Goal: Information Seeking & Learning: Learn about a topic

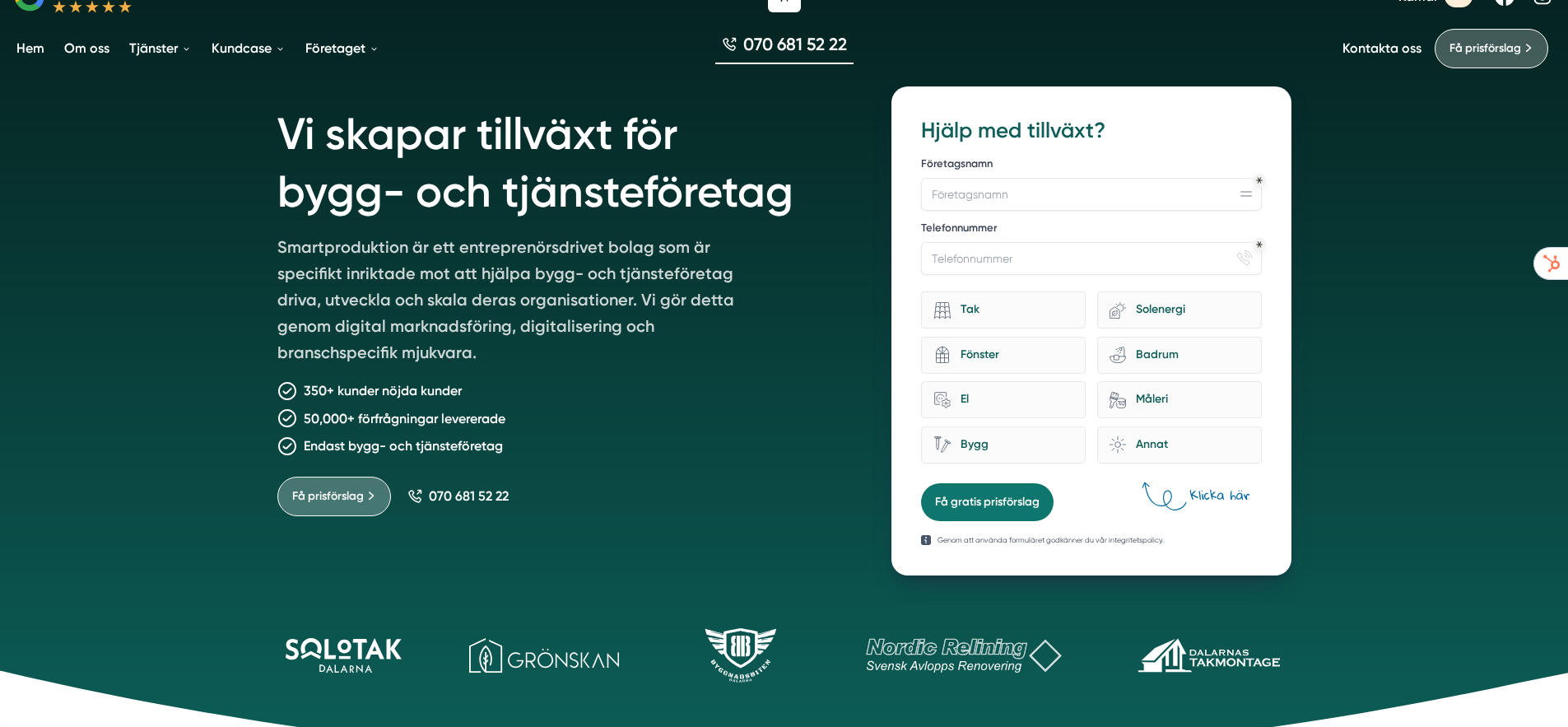
scroll to position [160, 0]
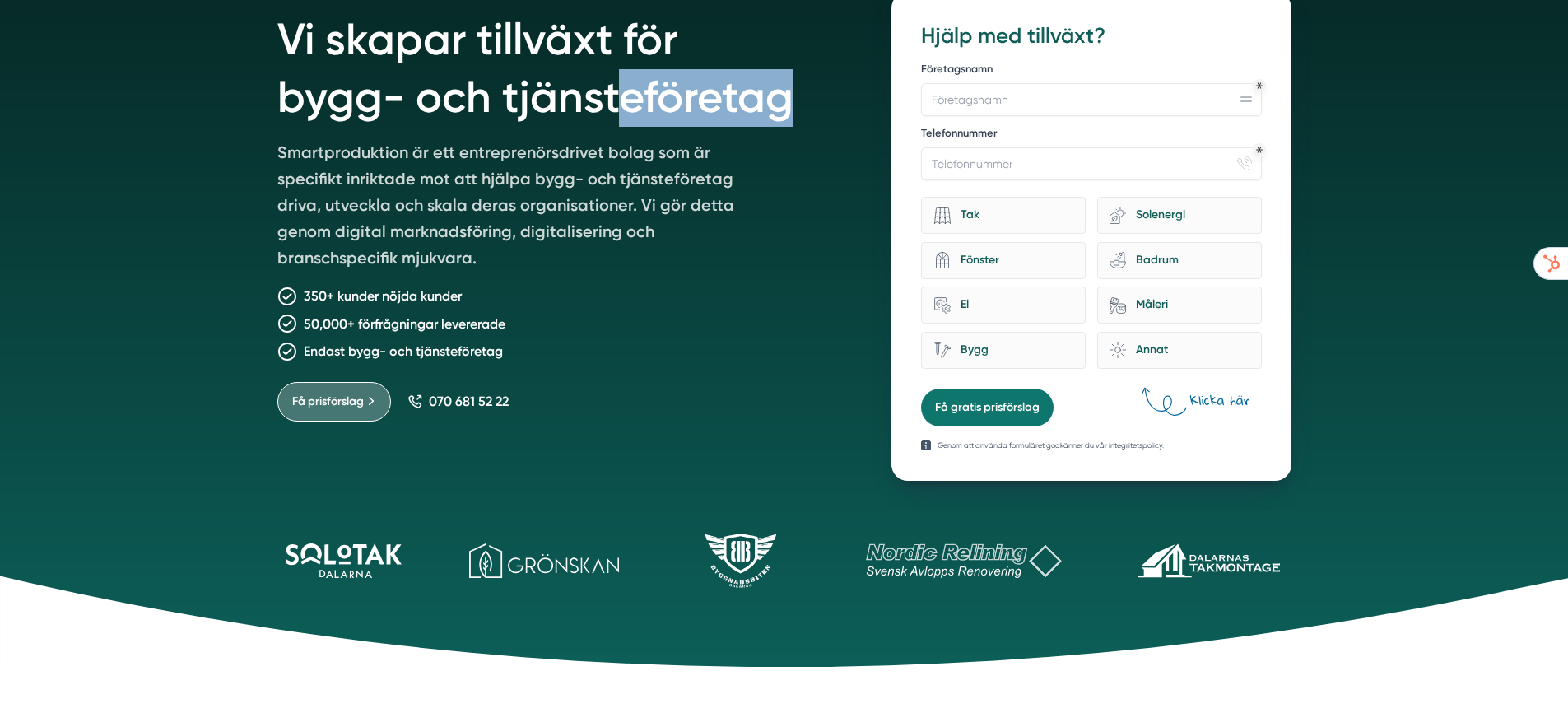
drag, startPoint x: 367, startPoint y: 110, endPoint x: 621, endPoint y: 111, distance: 254.0
click at [620, 106] on h1 "Vi skapar tillväxt för bygg- och tjänsteföretag" at bounding box center [565, 65] width 576 height 147
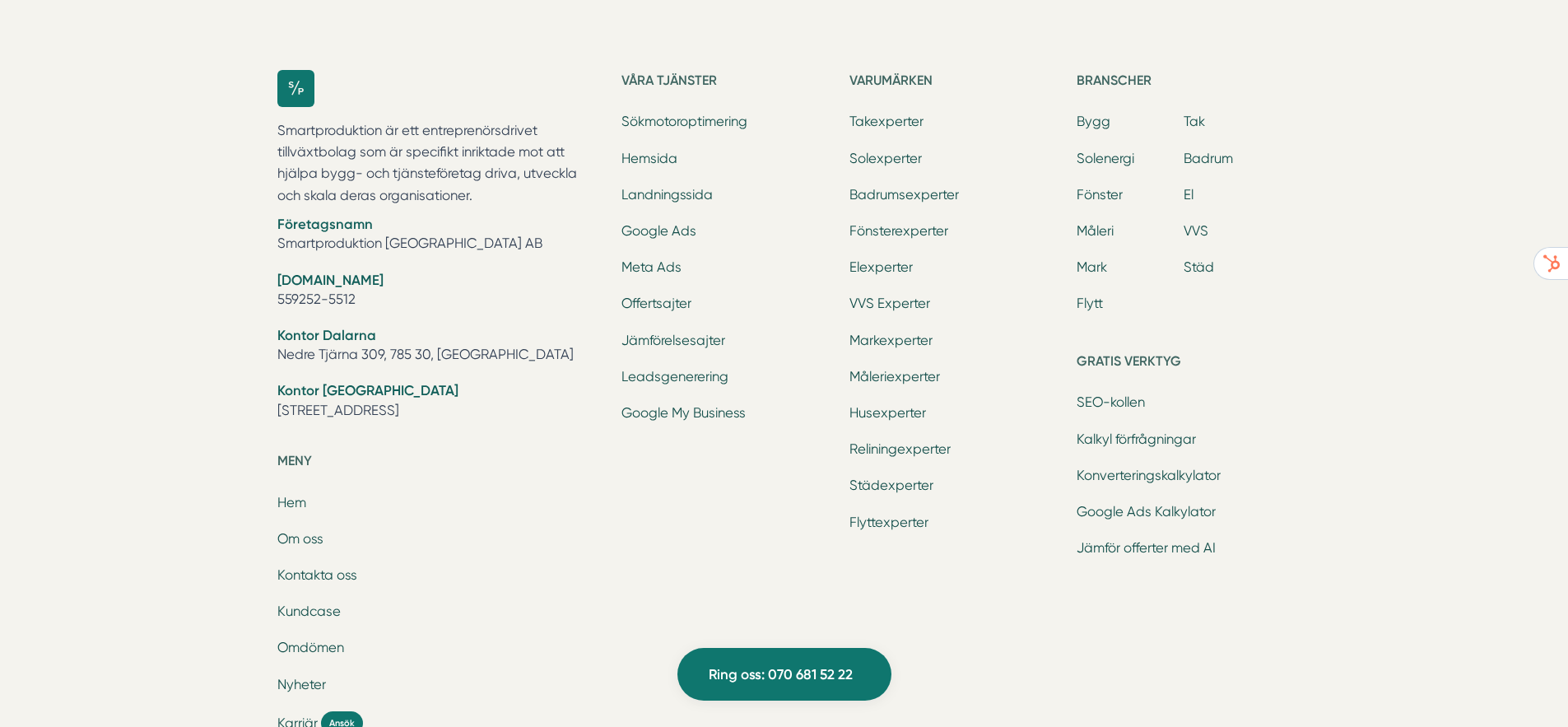
scroll to position [5268, 0]
click at [661, 333] on link "Jämförelsesajter" at bounding box center [673, 339] width 104 height 15
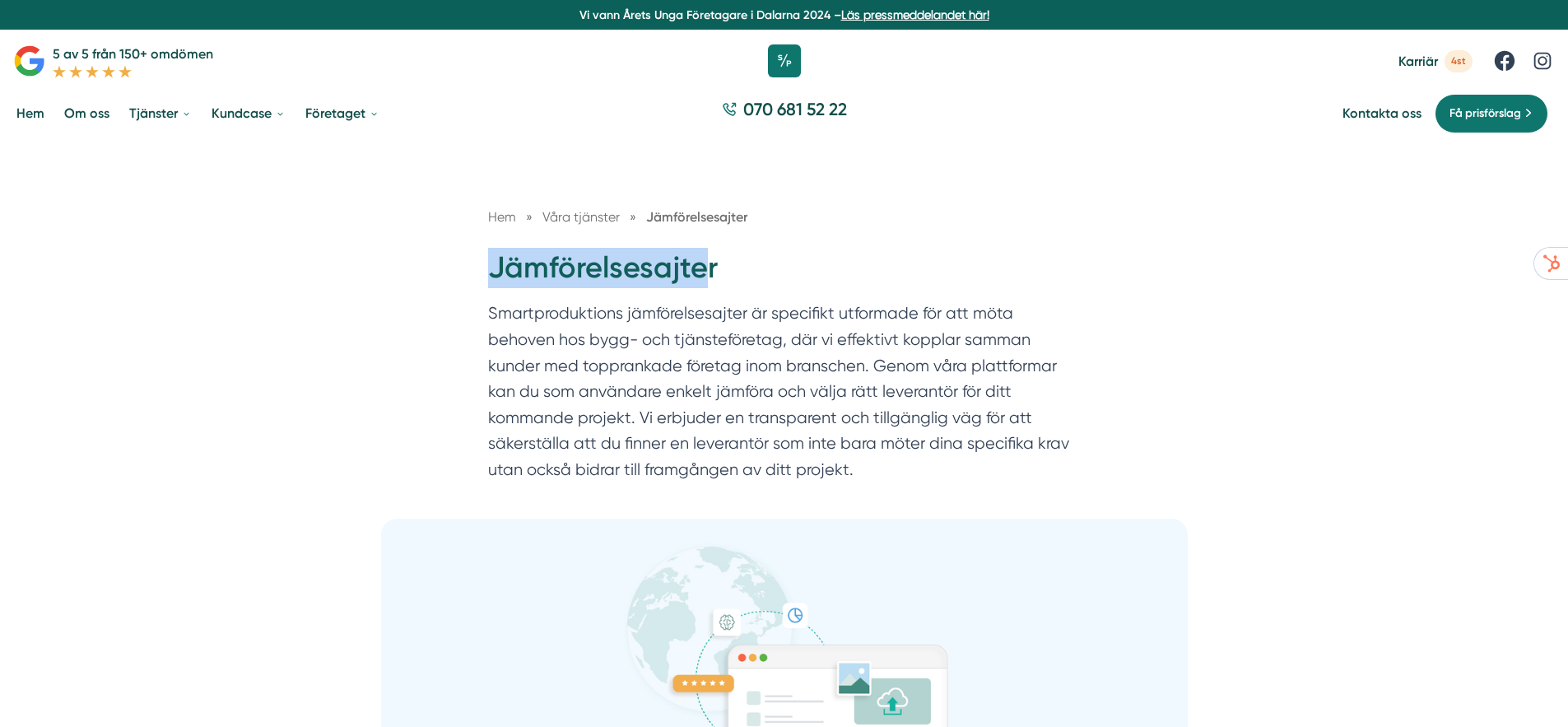
drag, startPoint x: 444, startPoint y: 279, endPoint x: 702, endPoint y: 279, distance: 258.0
click at [702, 279] on div "Hem » Våra tjänster » Jämförelsesajter Jämförelsesajter Smartproduktions jämför…" at bounding box center [784, 330] width 1568 height 378
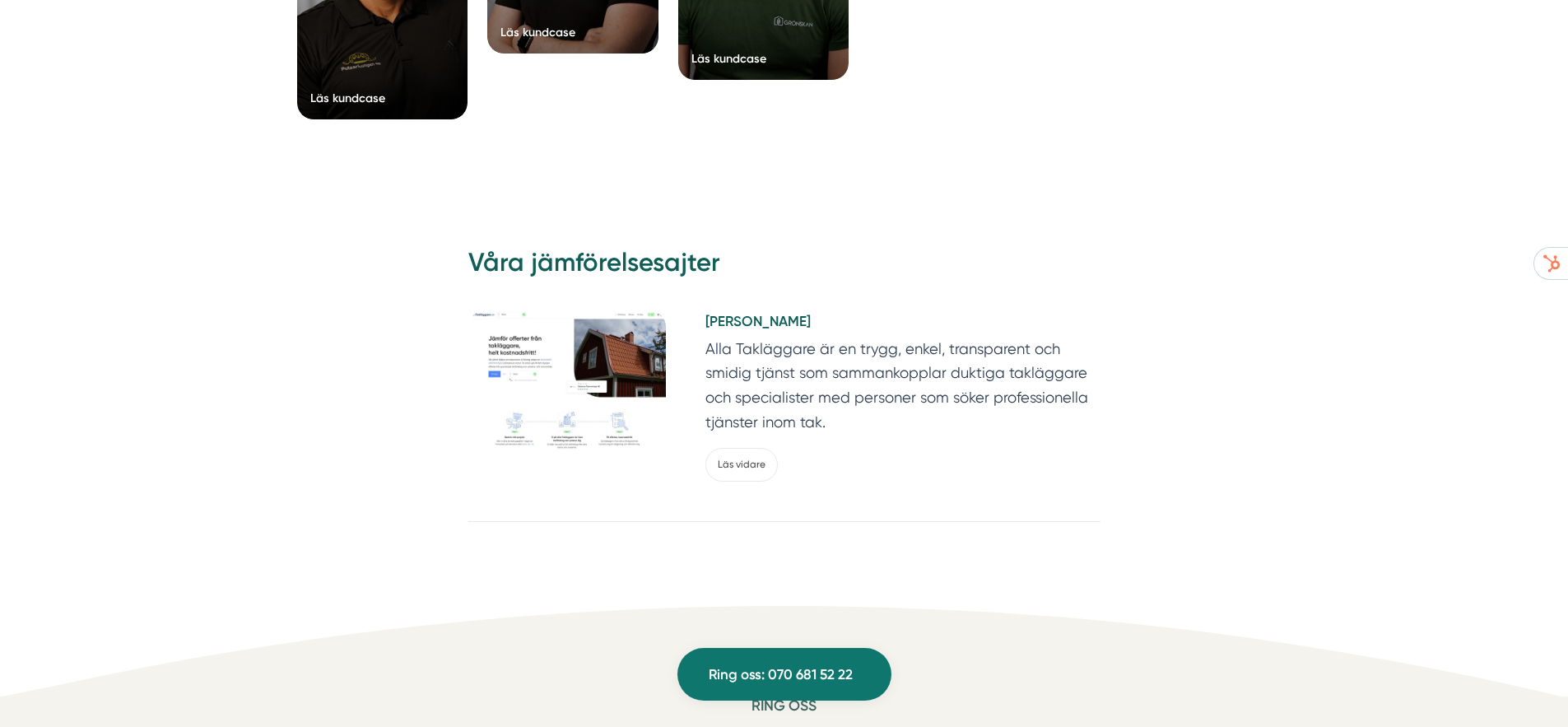
scroll to position [3092, 0]
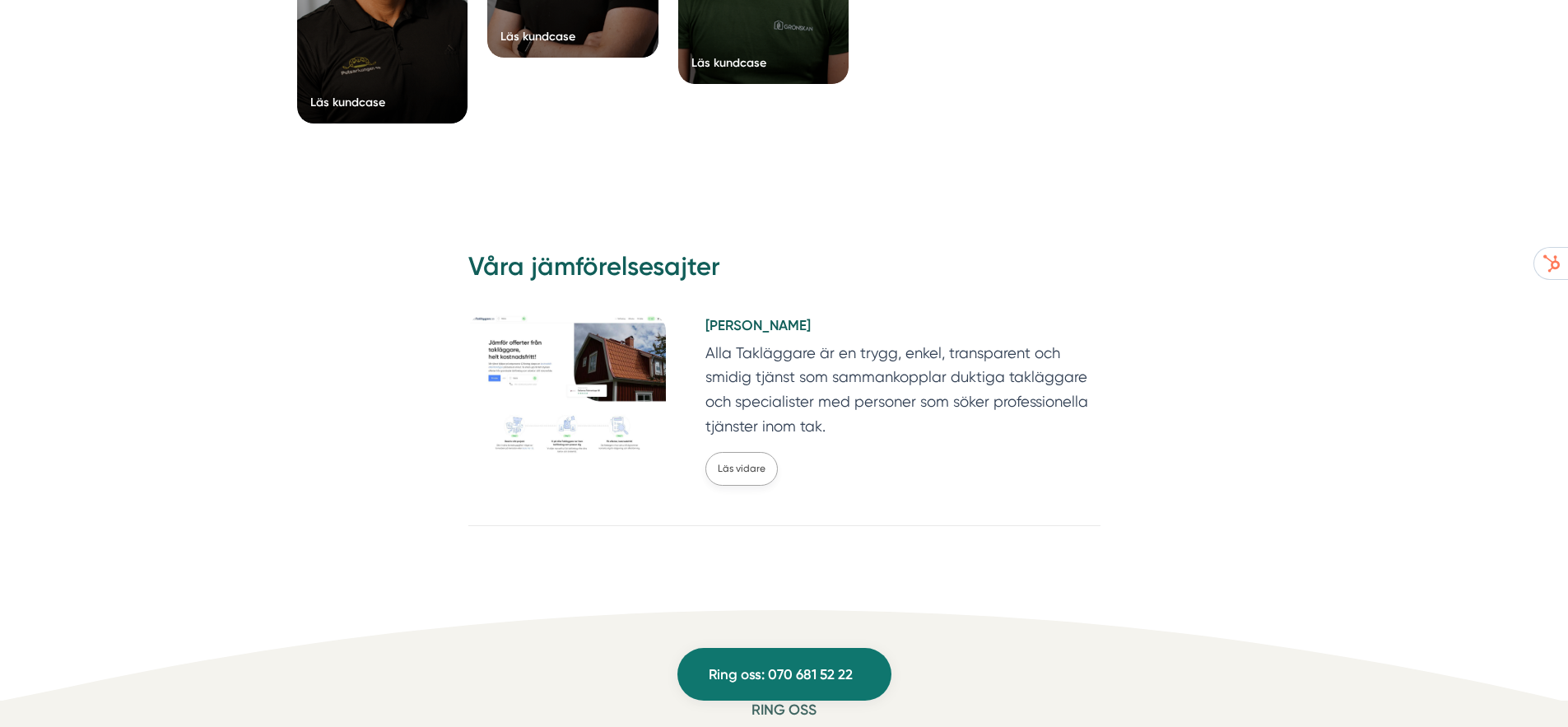
click at [752, 470] on link "Läs vidare" at bounding box center [741, 469] width 72 height 34
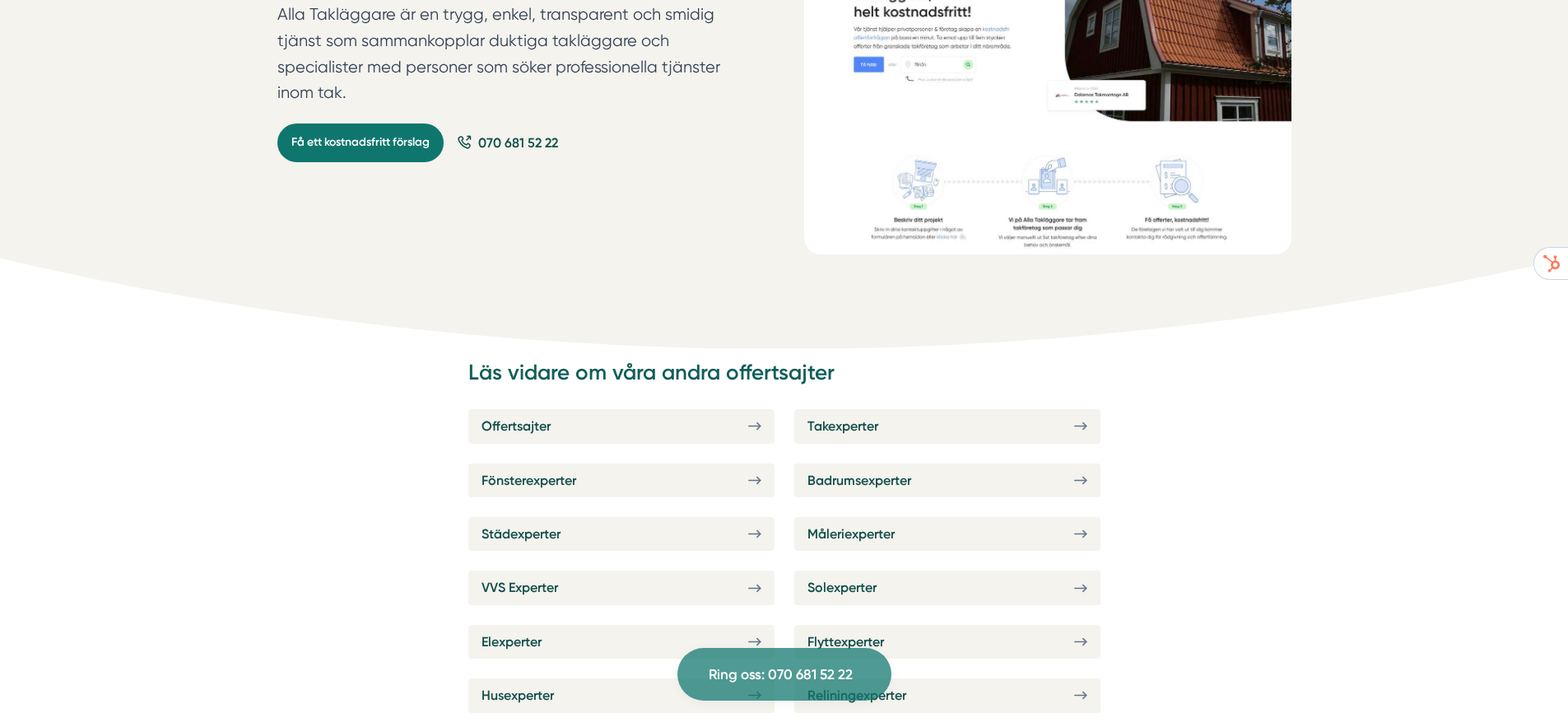
scroll to position [196, 0]
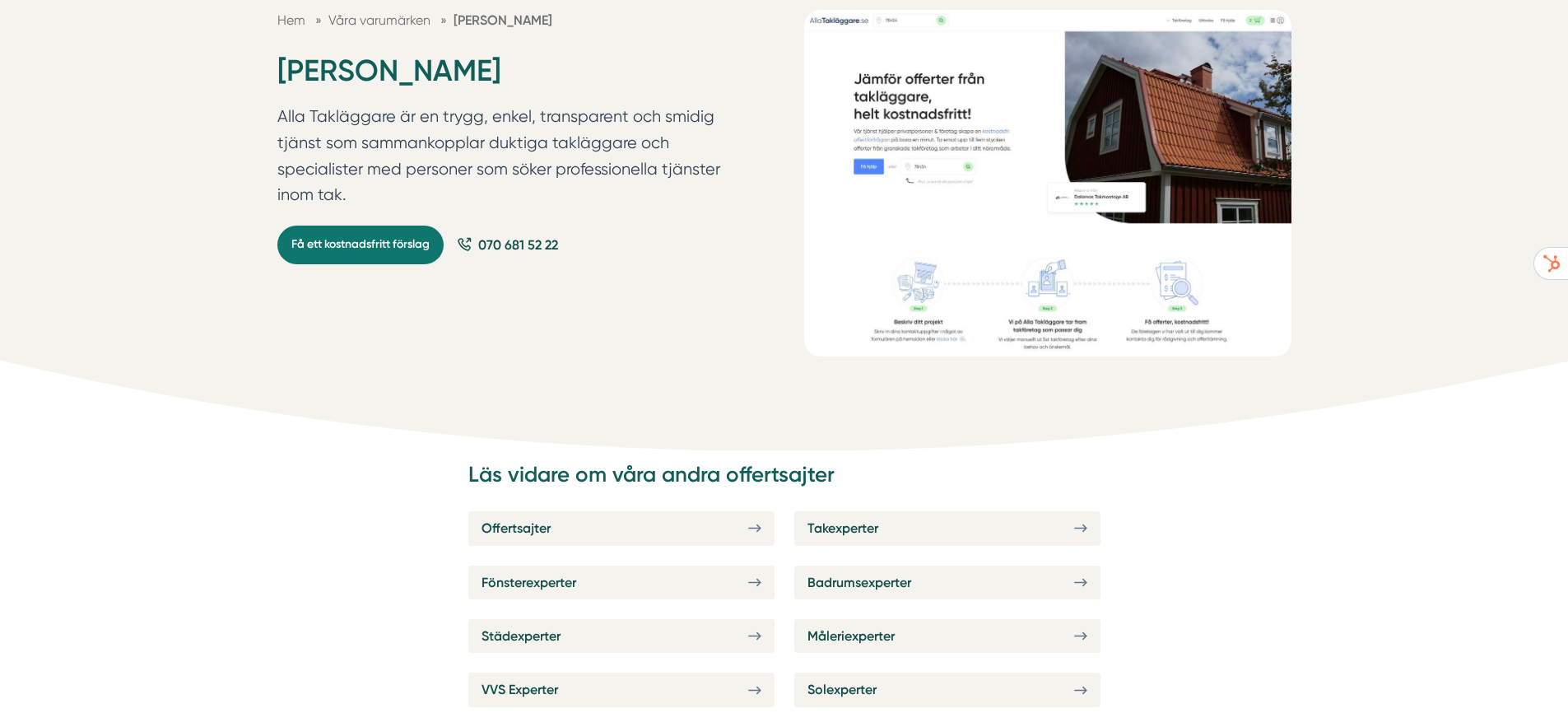
click at [682, 151] on p "Alla Takläggare är en trygg, enkel, transparent och smidig tjänst som sammankop…" at bounding box center [501, 160] width 448 height 112
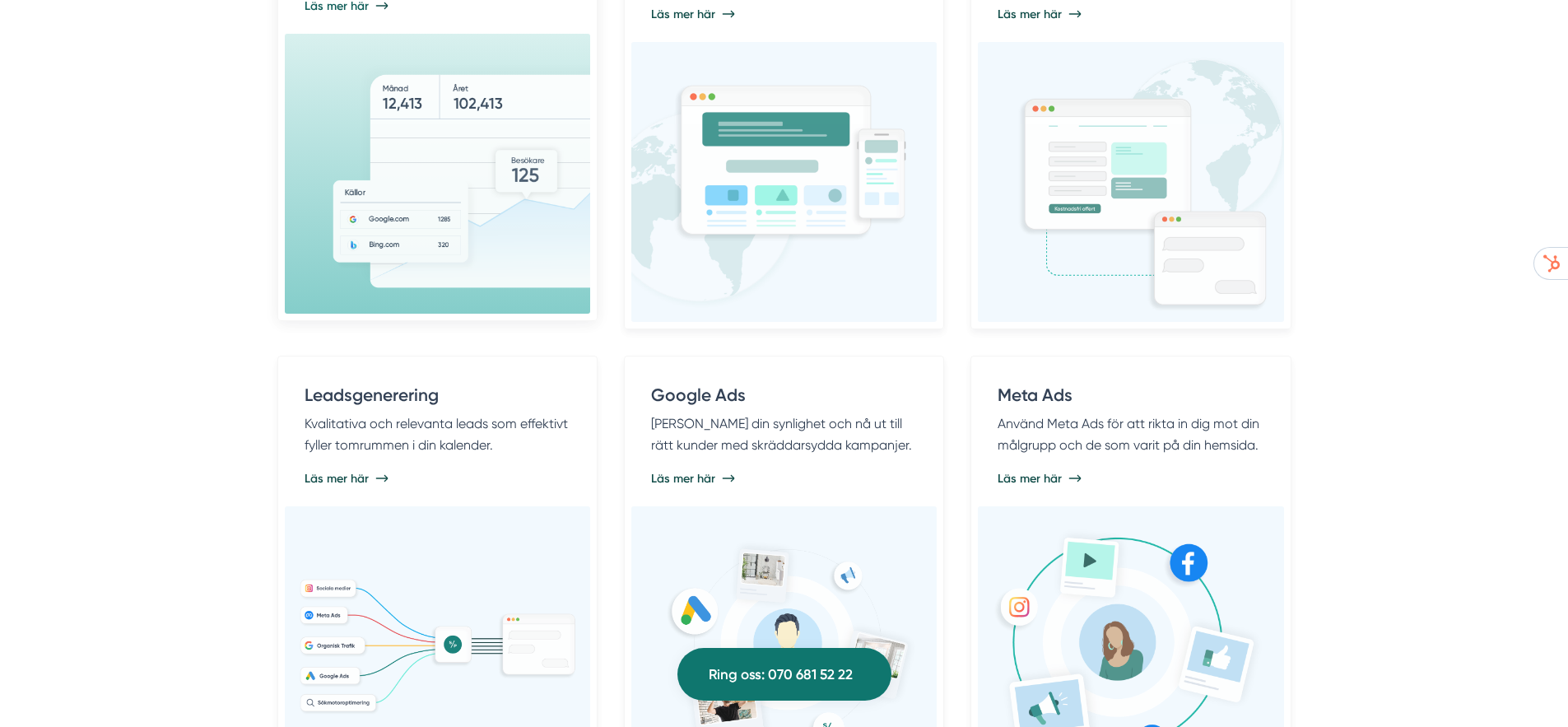
scroll to position [1484, 0]
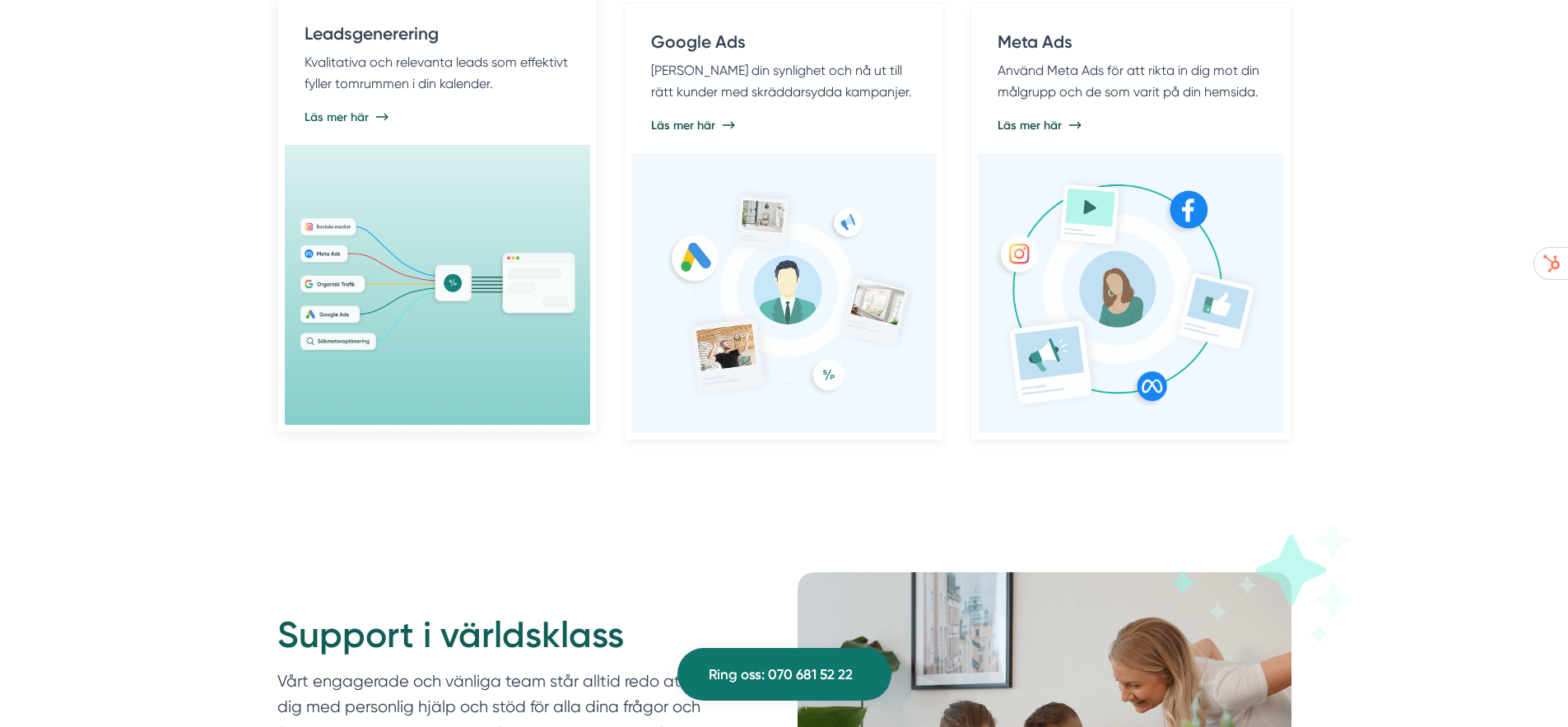
click at [462, 245] on img at bounding box center [437, 285] width 279 height 139
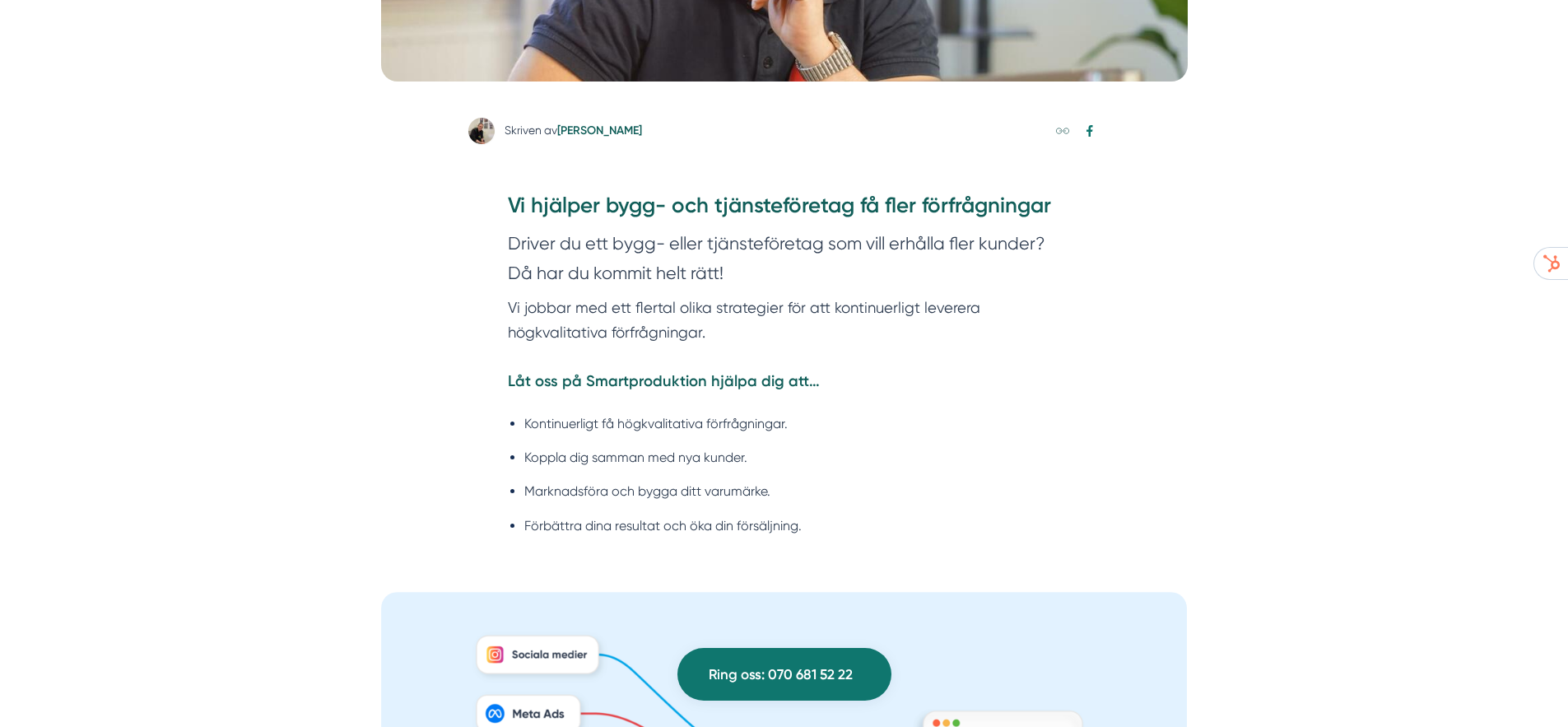
scroll to position [810, 0]
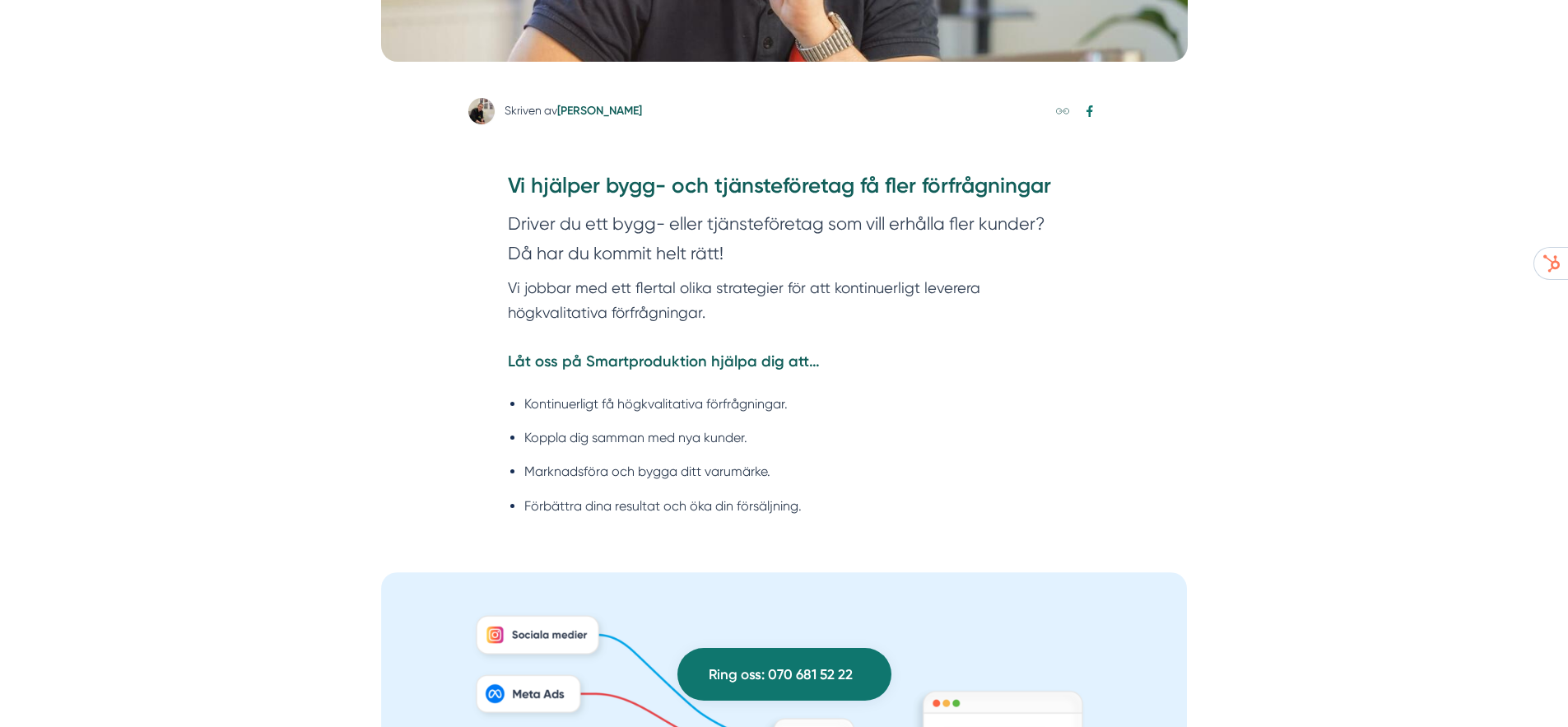
drag, startPoint x: 501, startPoint y: 174, endPoint x: 1037, endPoint y: 158, distance: 536.2
click at [1037, 158] on div "Vi hjälper bygg- och tjänsteföretag få fler förfrågningar Driver du ett bygg- e…" at bounding box center [784, 355] width 632 height 416
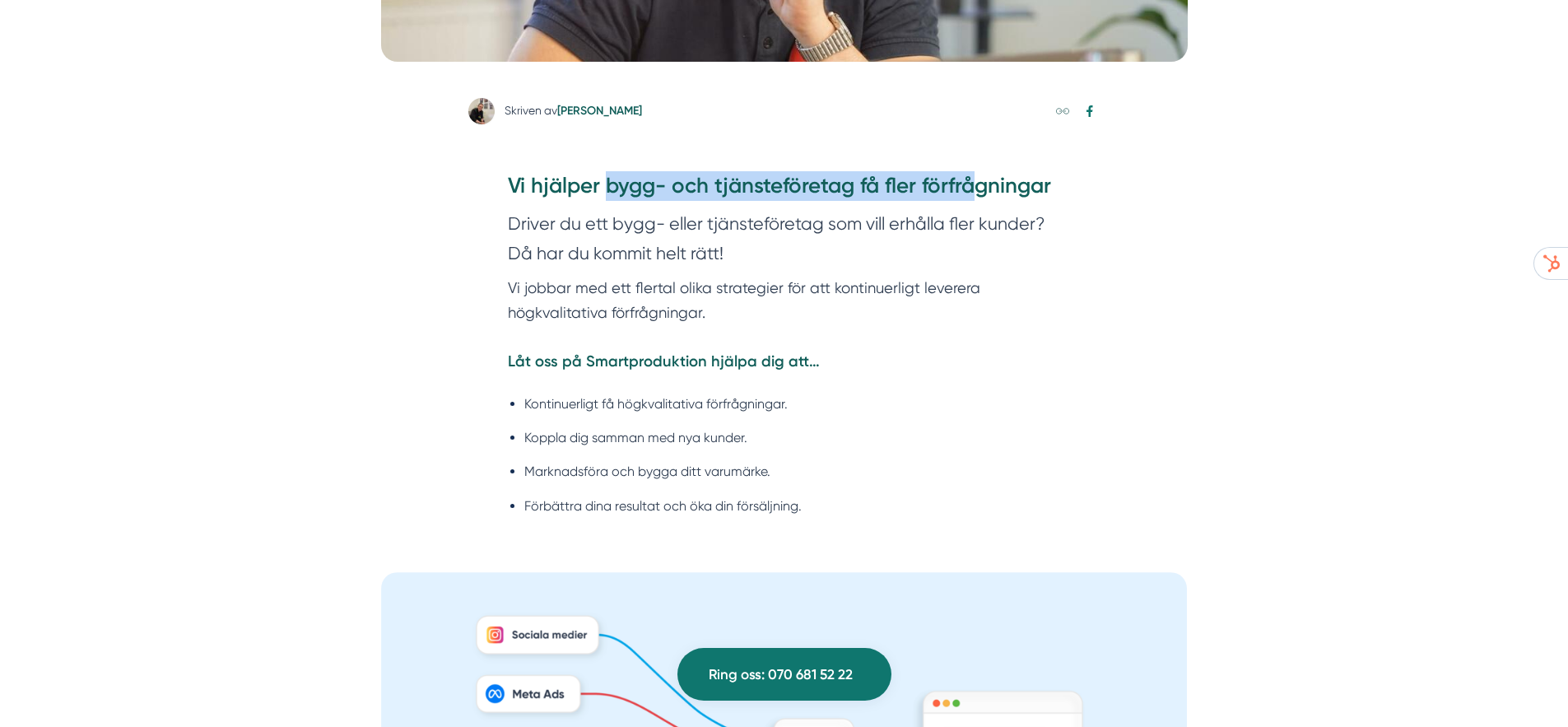
drag, startPoint x: 608, startPoint y: 192, endPoint x: 974, endPoint y: 193, distance: 366.0
click at [974, 193] on h3 "Vi hjälper bygg- och tjänsteföretag få fler förfrågningar" at bounding box center [784, 190] width 554 height 38
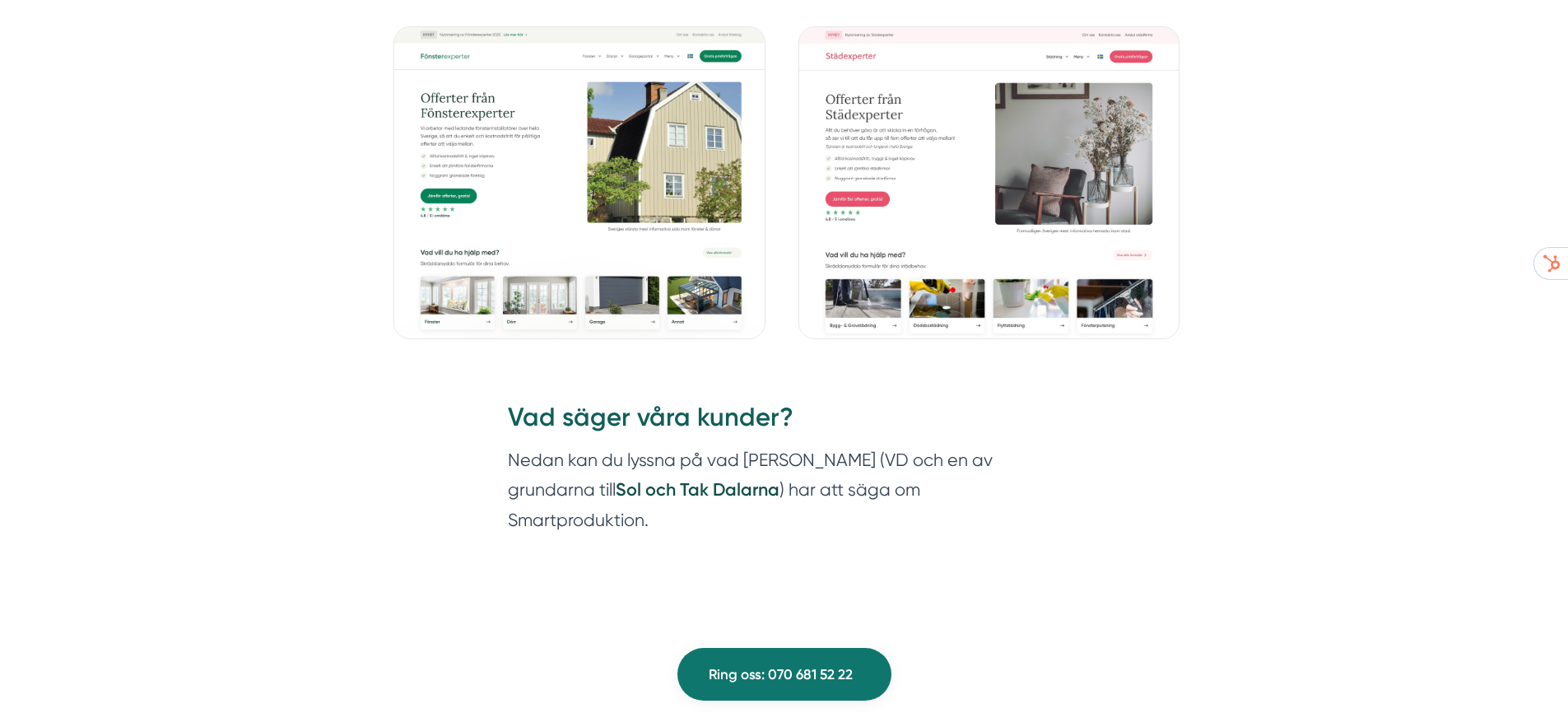
scroll to position [2144, 0]
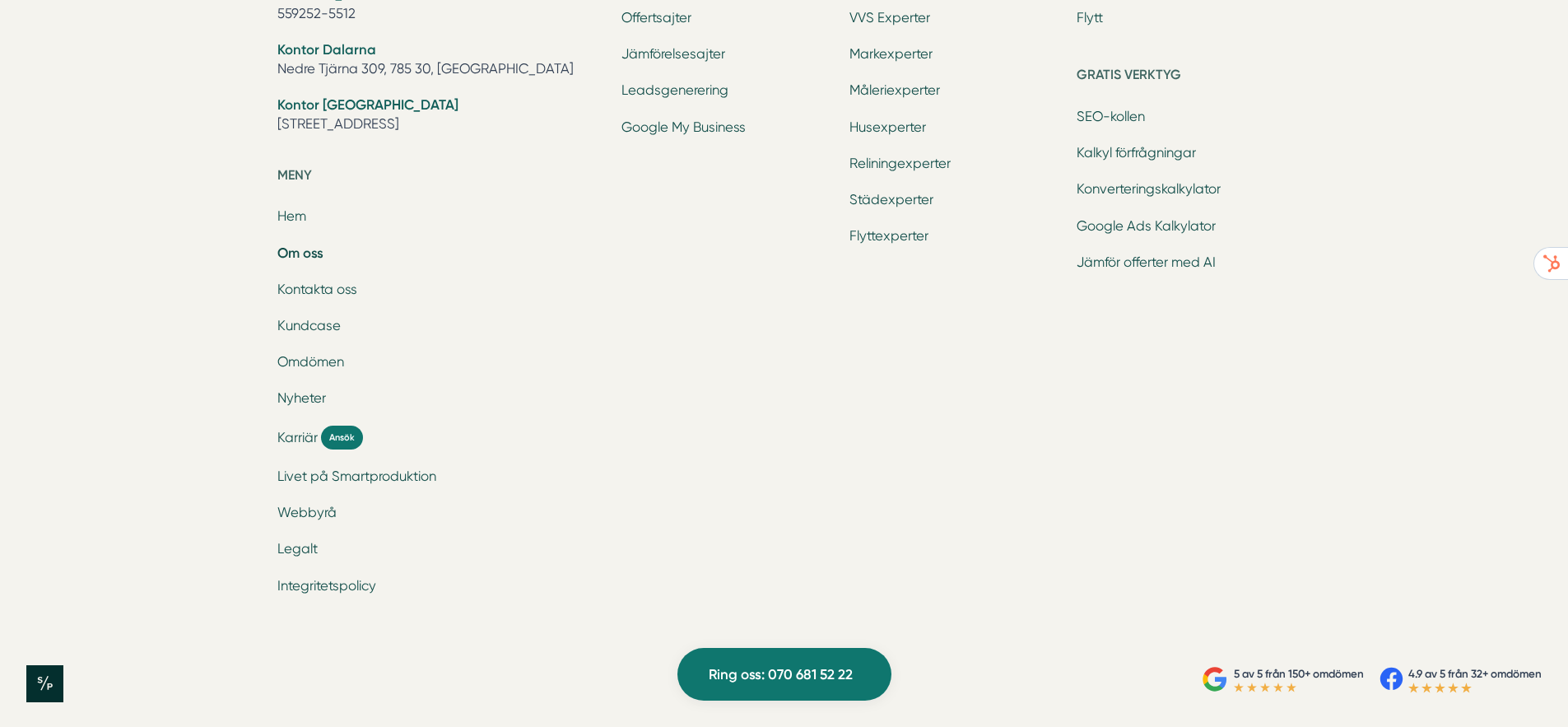
scroll to position [5604, 0]
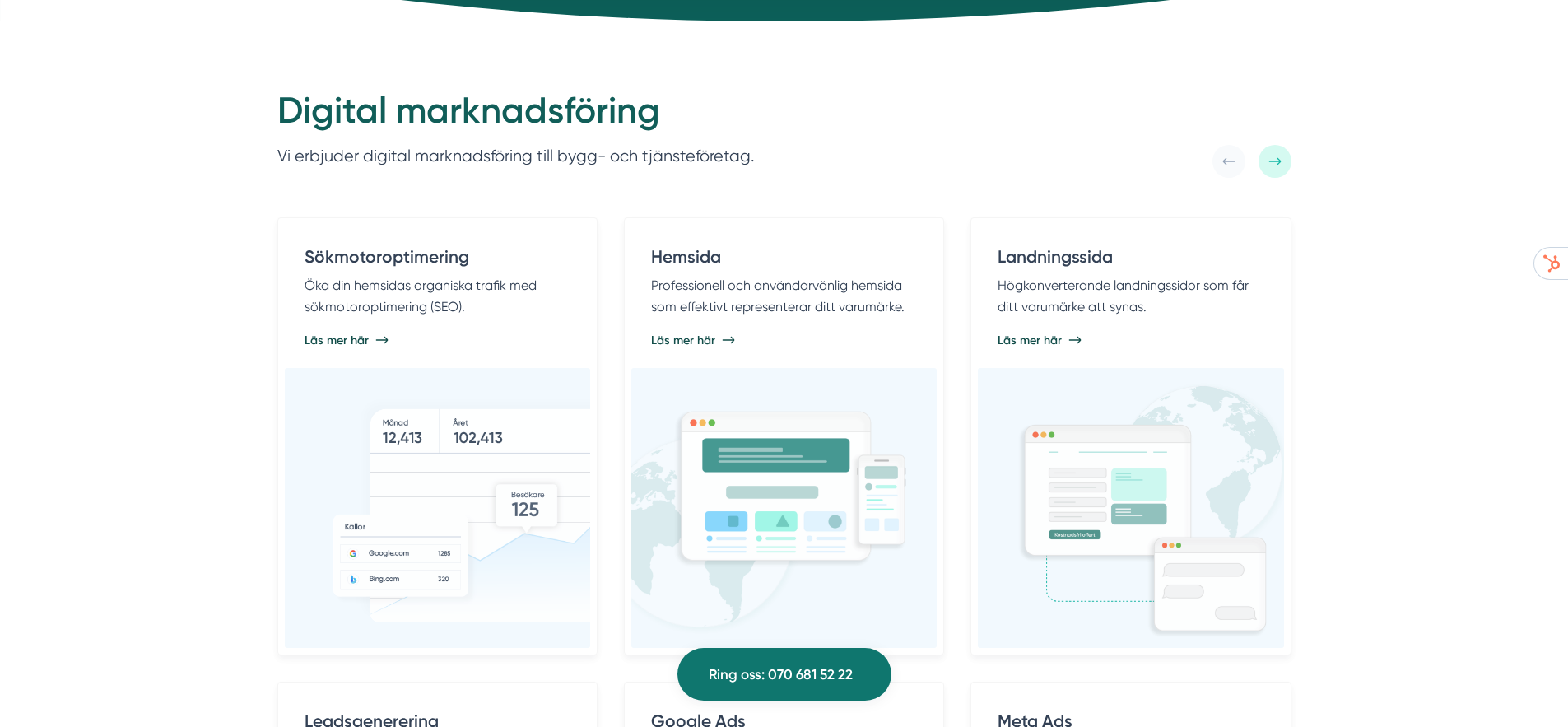
scroll to position [826, 0]
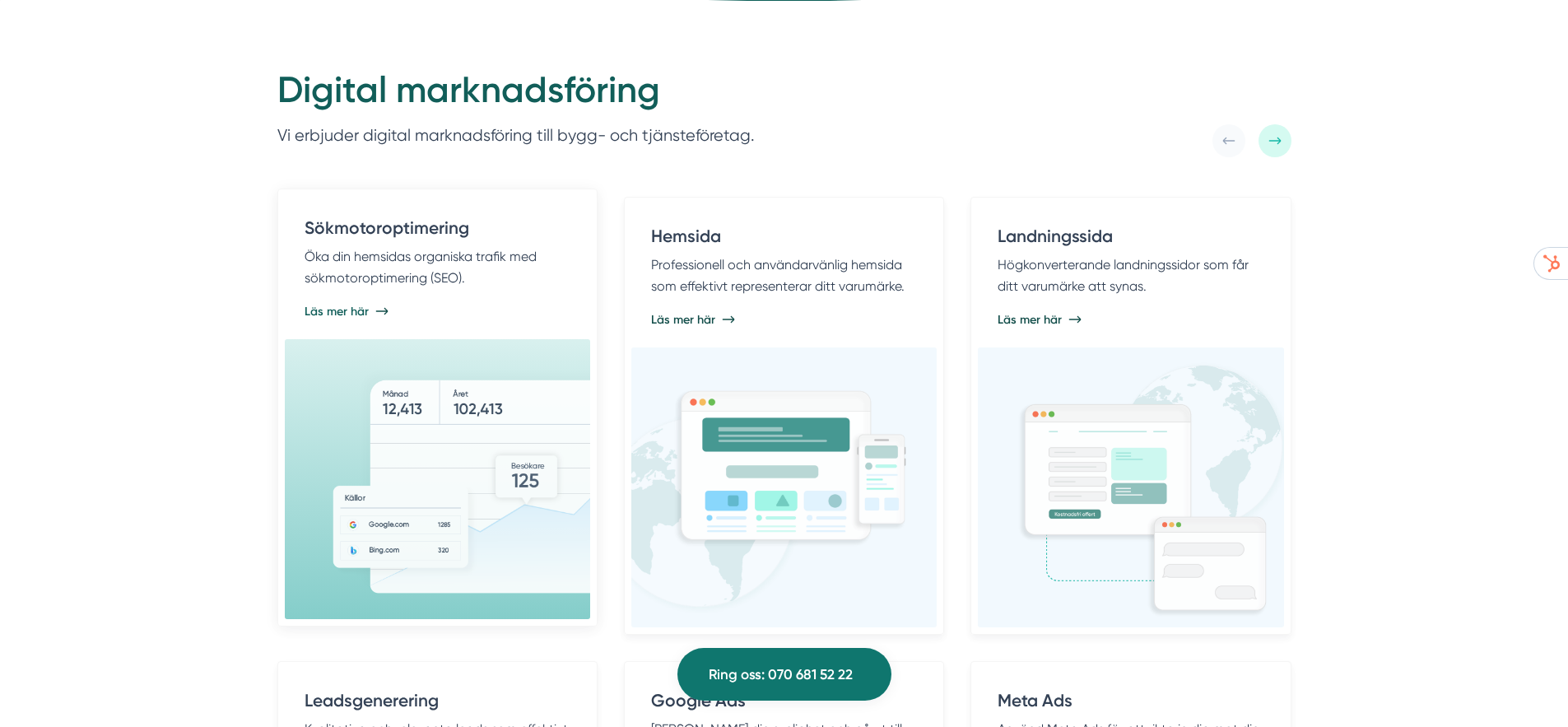
click at [512, 281] on p "Öka din hemsidas organiska trafik med sökmotoroptimering (SEO)." at bounding box center [437, 266] width 266 height 42
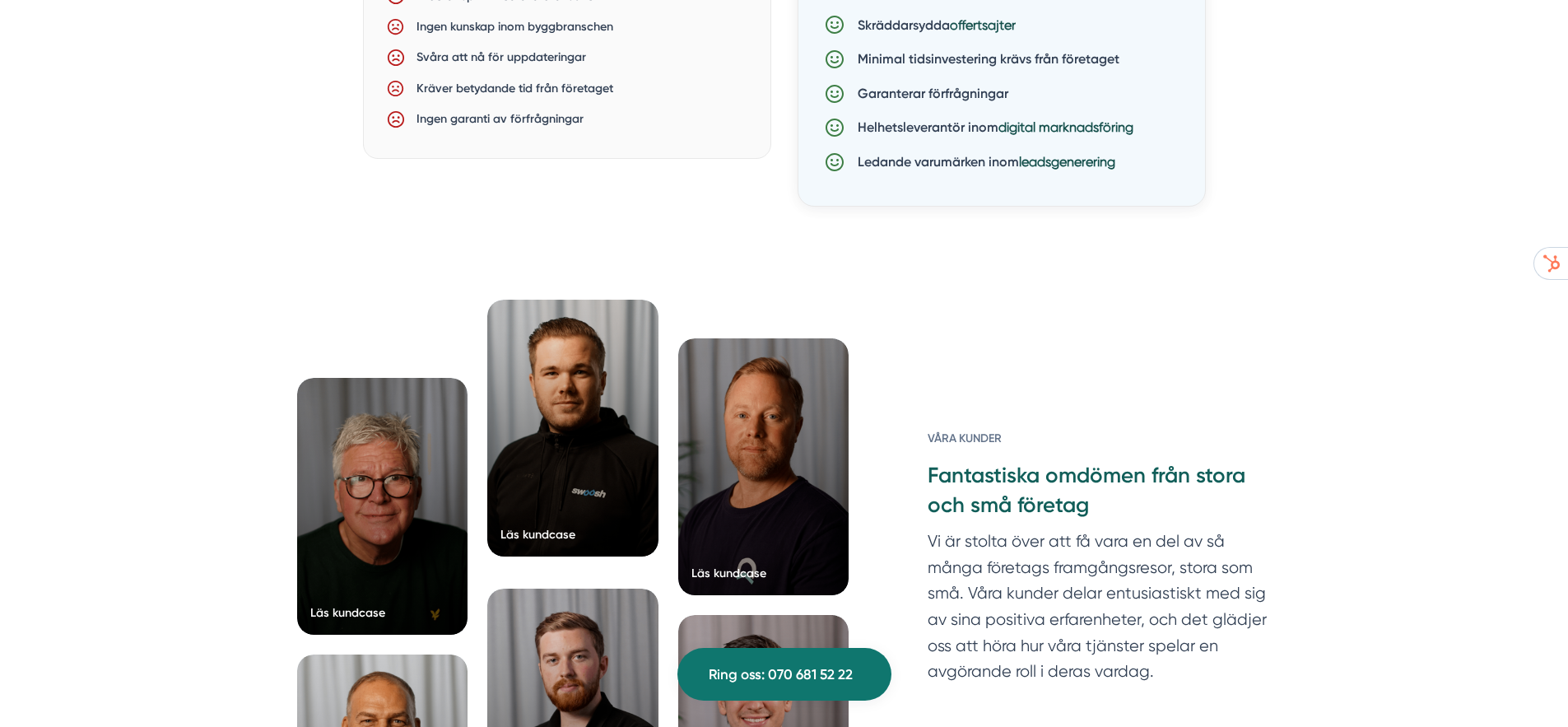
scroll to position [5120, 0]
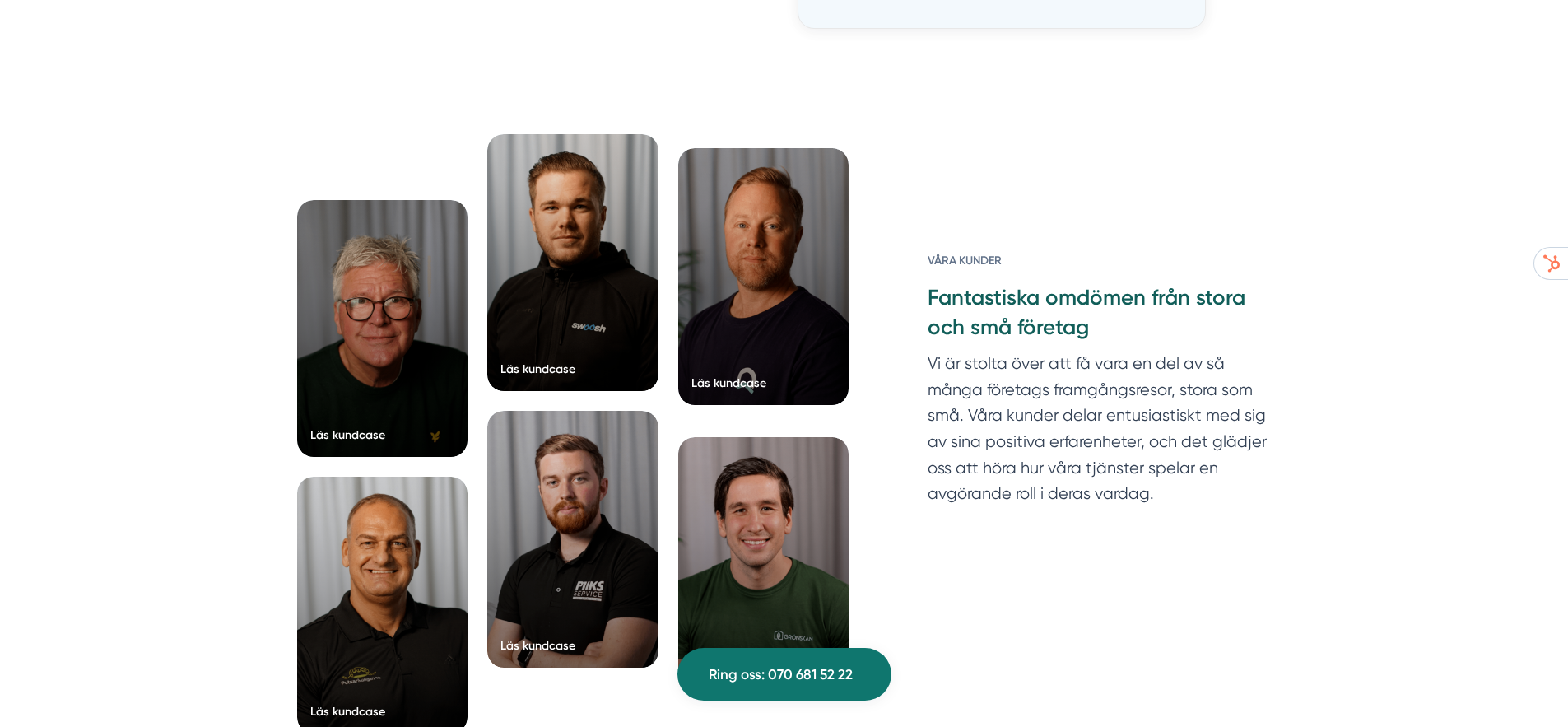
click at [734, 383] on div "Läs kundcase" at bounding box center [729, 382] width 75 height 16
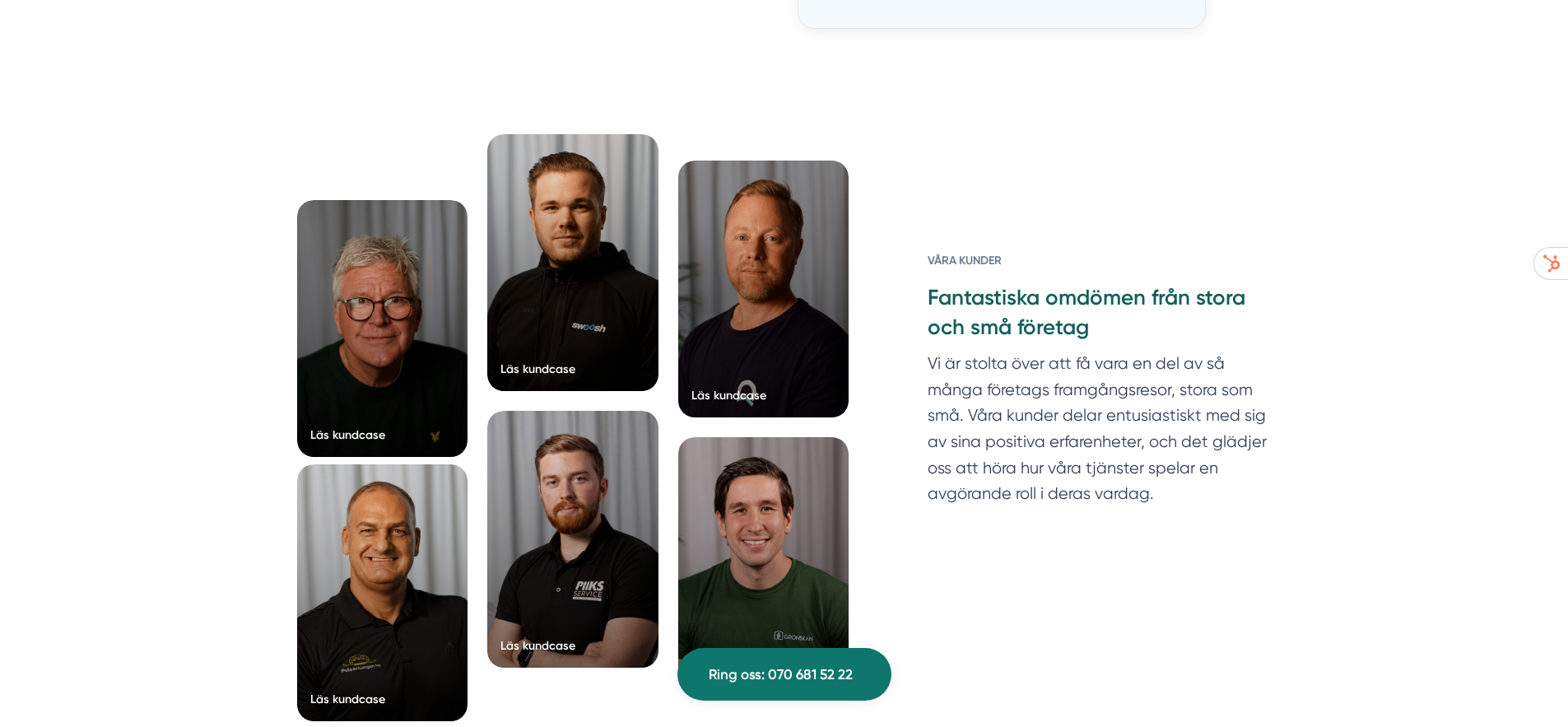
click at [343, 579] on div at bounding box center [382, 593] width 171 height 257
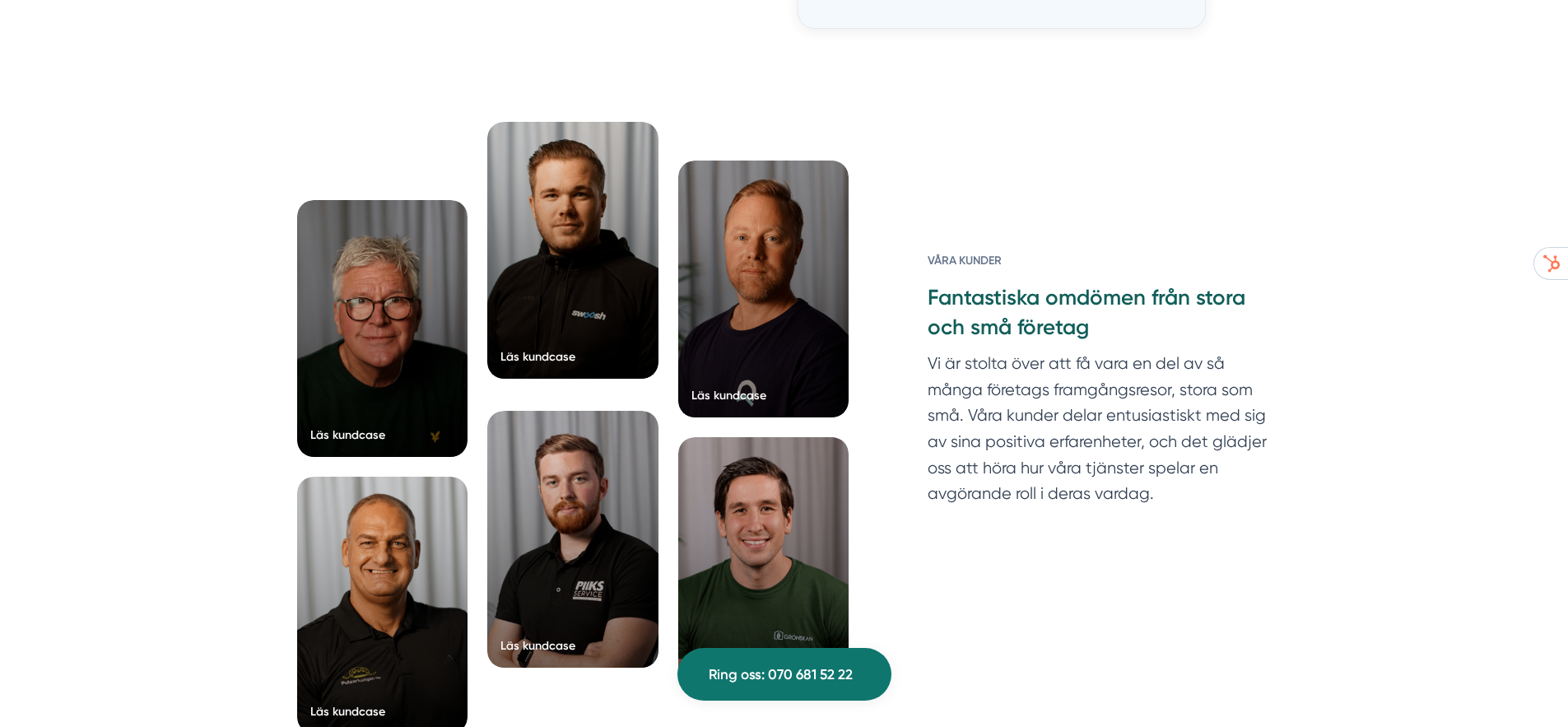
click at [558, 311] on div at bounding box center [572, 250] width 171 height 257
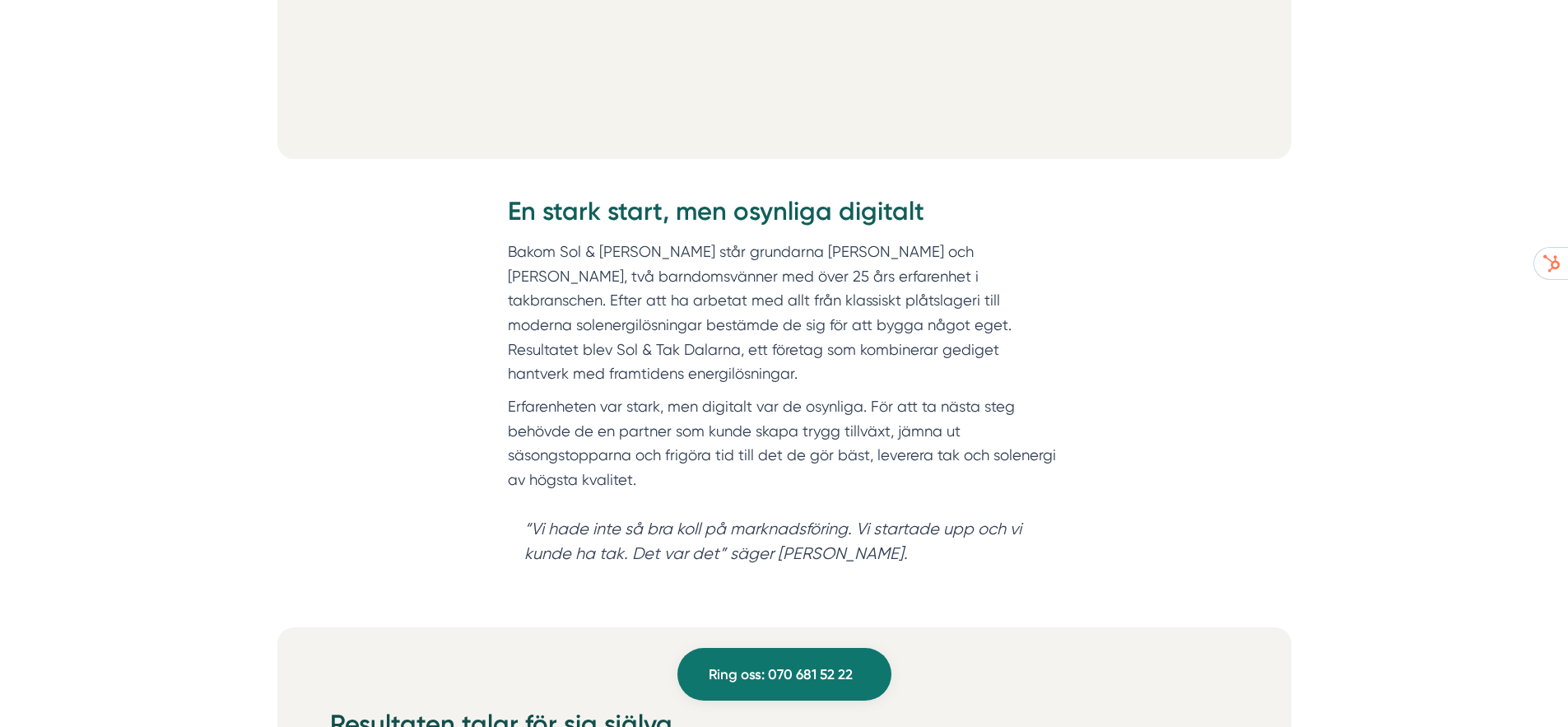
scroll to position [1167, 0]
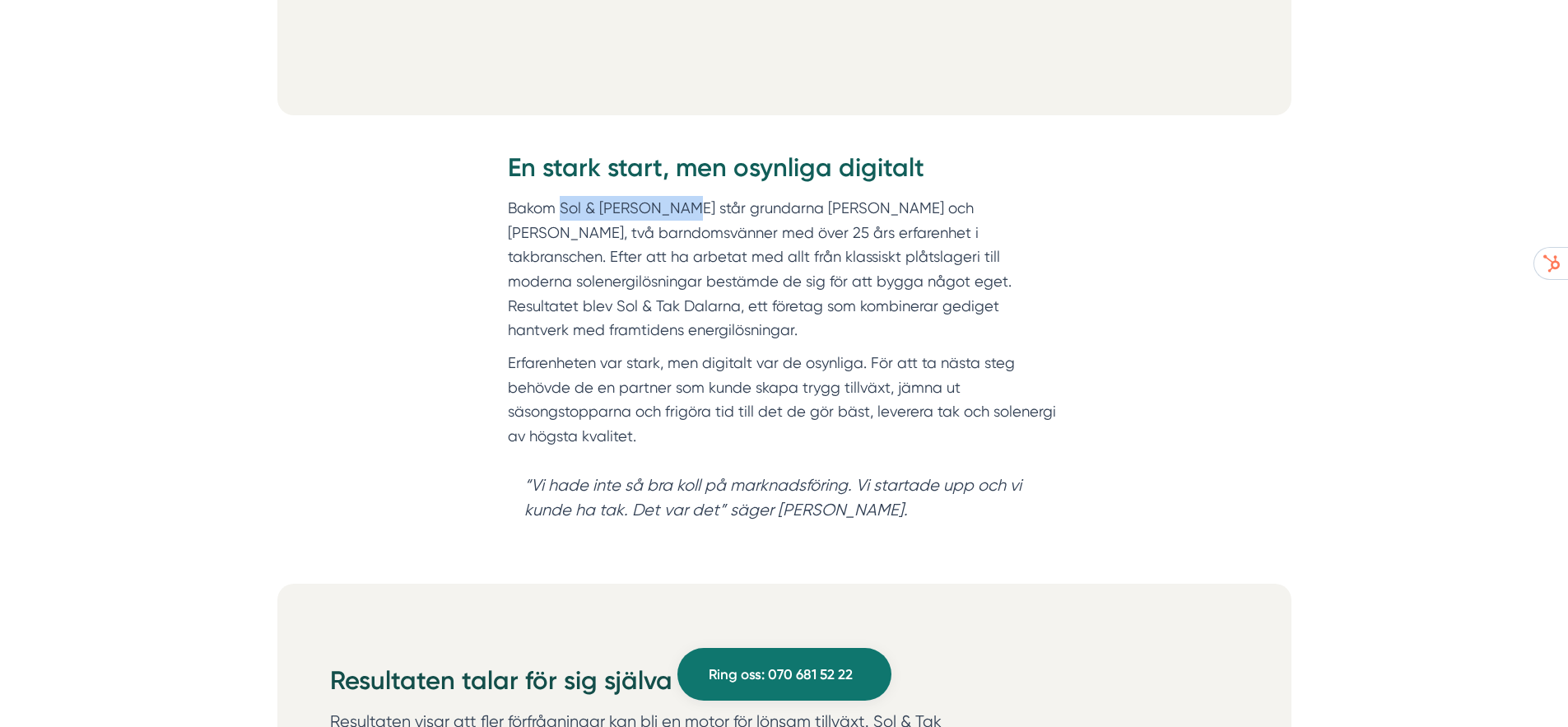
drag, startPoint x: 560, startPoint y: 203, endPoint x: 682, endPoint y: 202, distance: 122.0
click at [682, 202] on p "Bakom Sol & Tak Dalarna står grundarna Felix och Markus, två barndomsvänner med…" at bounding box center [784, 269] width 554 height 146
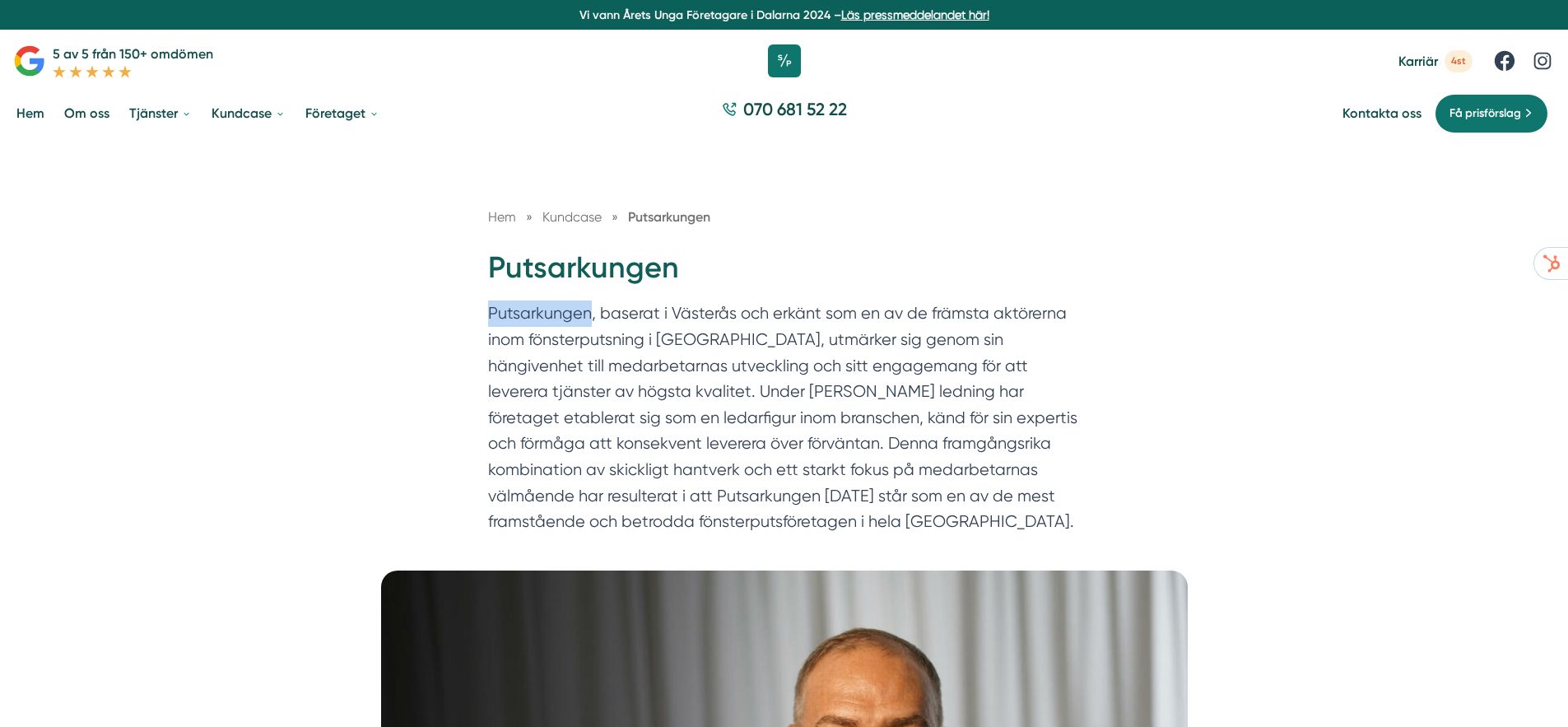
drag, startPoint x: 587, startPoint y: 312, endPoint x: 466, endPoint y: 312, distance: 121.0
click at [466, 312] on div "Hem » Kundcase » Putsarkungen Putsarkungen" at bounding box center [784, 355] width 1568 height 429
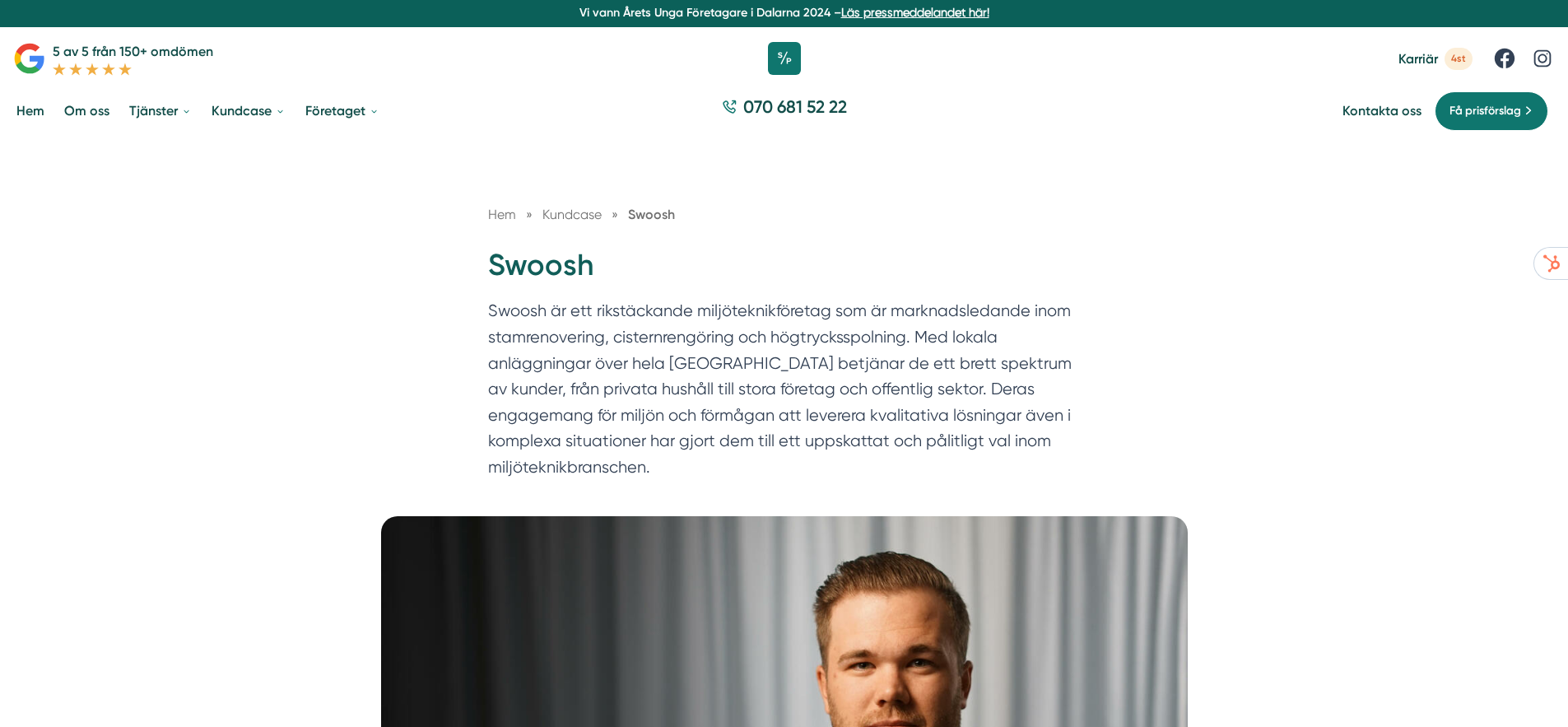
scroll to position [3, 0]
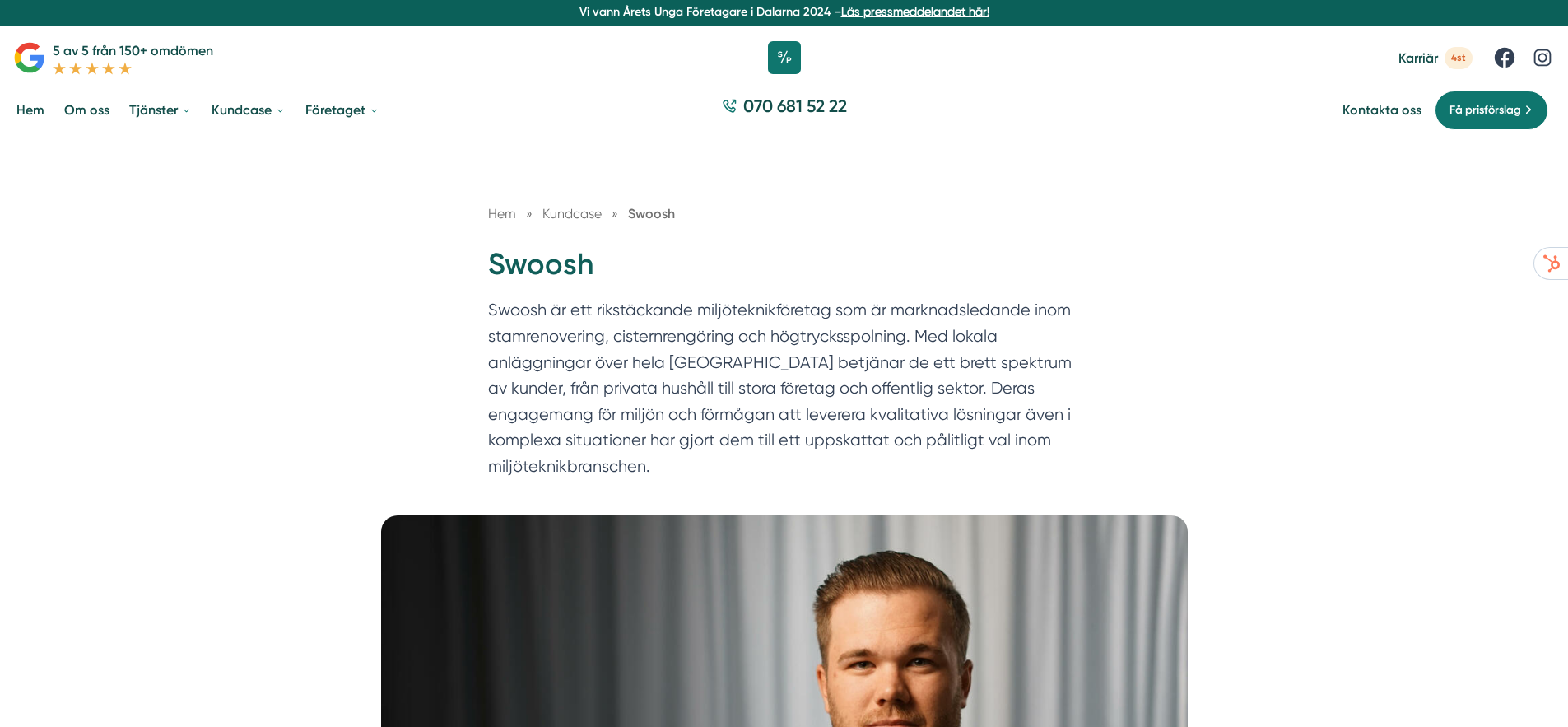
click at [504, 308] on p "Swoosh är ett rikstäckande miljöteknikföretag som är marknadsledande inom stamr…" at bounding box center [784, 392] width 593 height 190
